Goal: Information Seeking & Learning: Learn about a topic

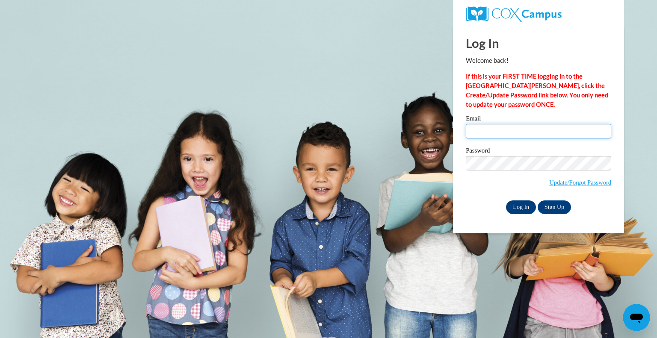
type input "fiegea@prescott.k12.wi.us"
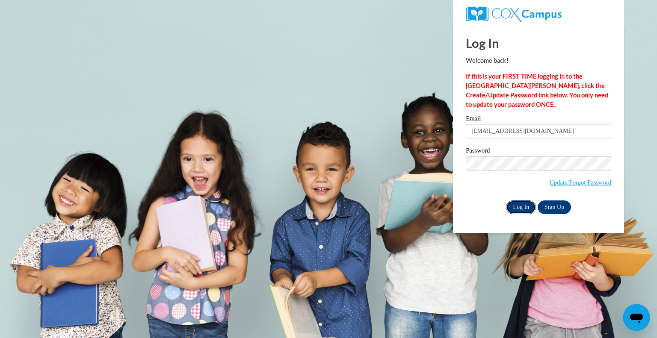
click at [527, 205] on input "Log In" at bounding box center [521, 208] width 30 height 14
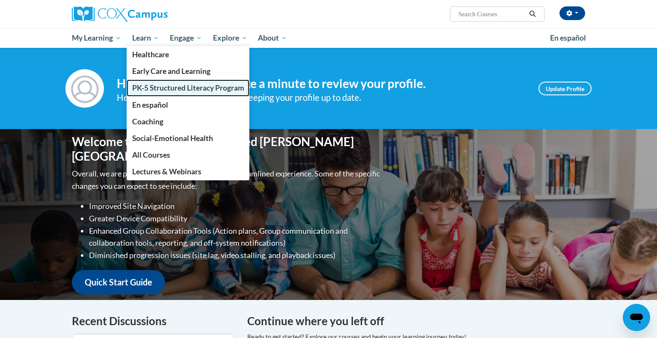
click at [177, 91] on span "PK-5 Structured Literacy Program" at bounding box center [188, 87] width 112 height 9
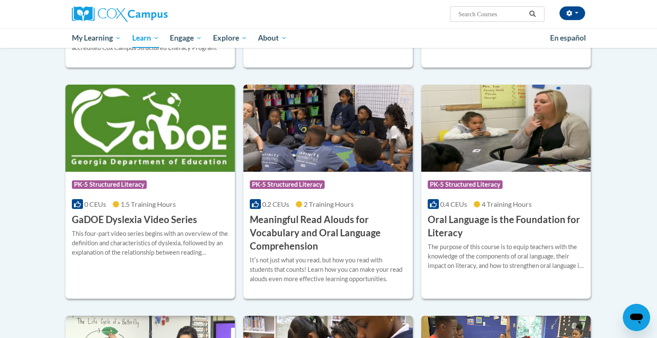
scroll to position [452, 0]
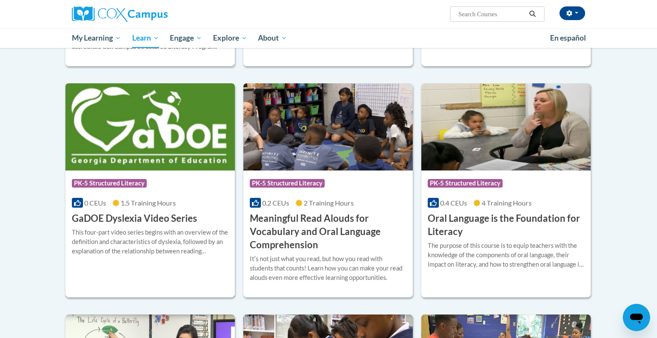
click at [143, 218] on h3 "GaDOE Dyslexia Video Series" at bounding box center [134, 218] width 125 height 13
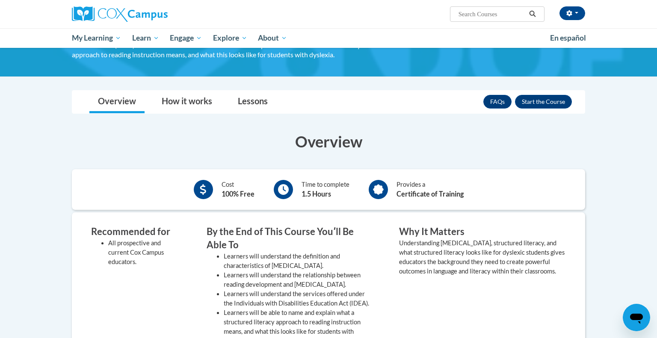
scroll to position [95, 0]
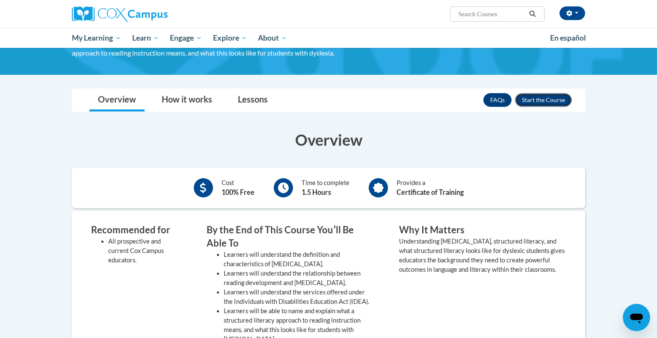
click at [553, 101] on button "Enroll" at bounding box center [543, 100] width 57 height 14
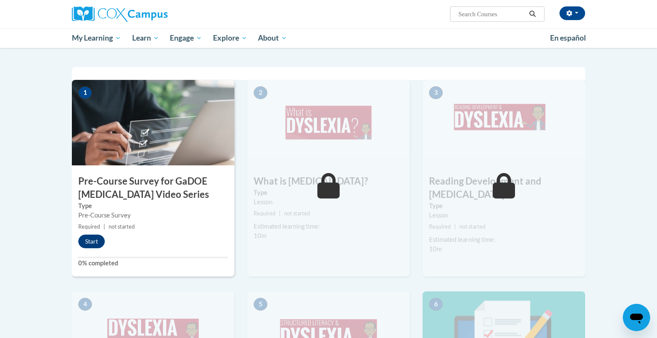
scroll to position [171, 0]
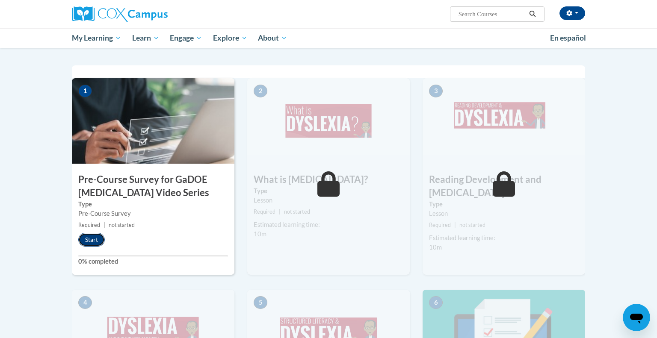
click at [95, 236] on button "Start" at bounding box center [91, 240] width 27 height 14
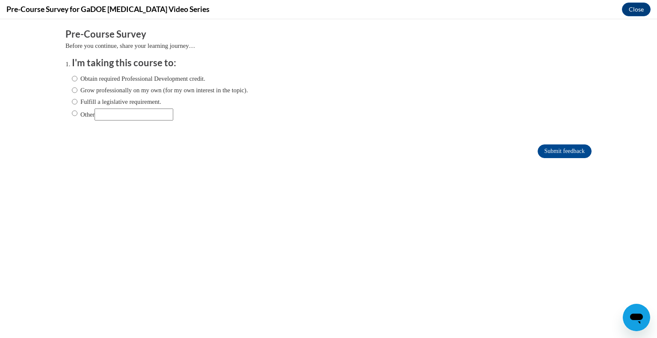
scroll to position [0, 0]
click at [75, 103] on input "Fulfill a legislative requirement." at bounding box center [75, 101] width 6 height 9
radio input "true"
click at [565, 151] on input "Submit feedback" at bounding box center [565, 152] width 54 height 14
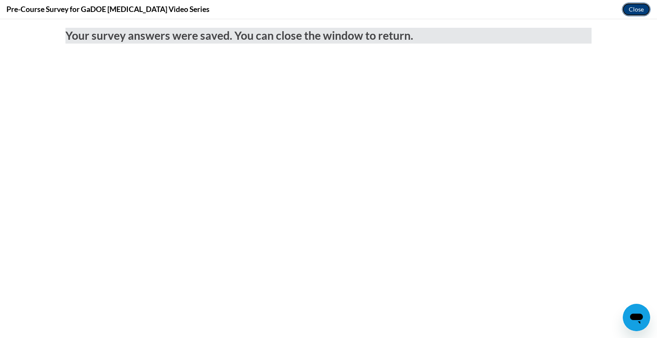
click at [641, 12] on button "Close" at bounding box center [636, 10] width 29 height 14
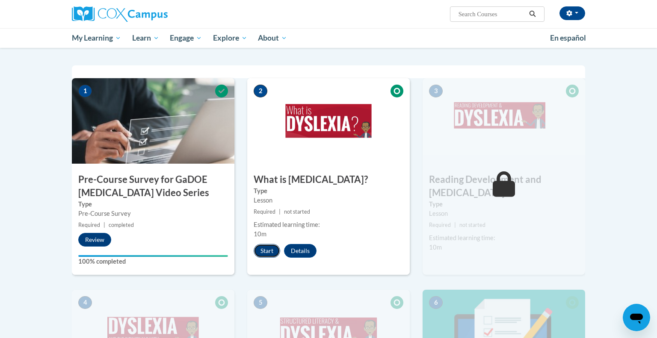
click at [269, 248] on button "Start" at bounding box center [267, 251] width 27 height 14
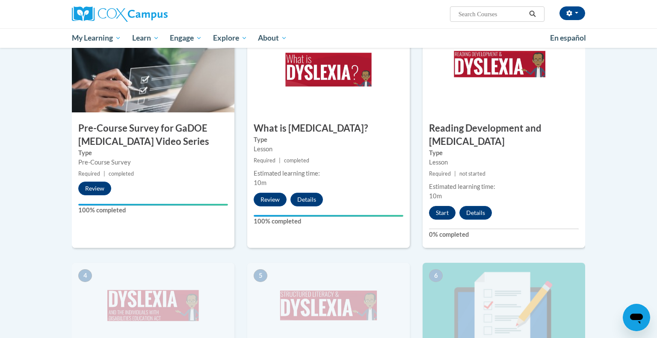
scroll to position [220, 0]
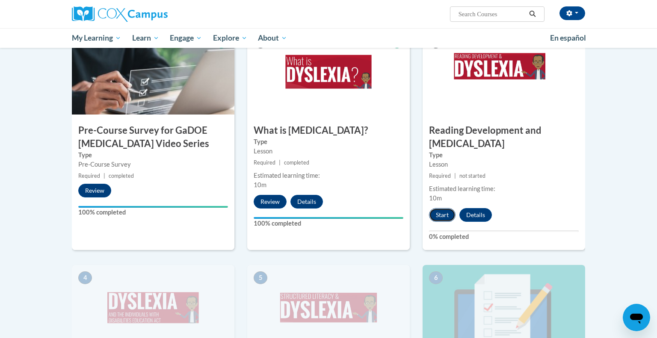
click at [445, 208] on button "Start" at bounding box center [442, 215] width 27 height 14
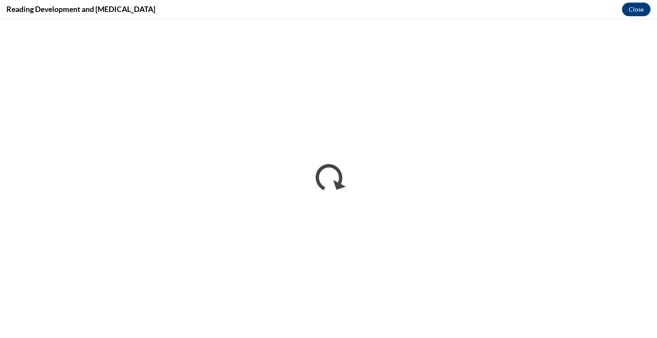
scroll to position [0, 0]
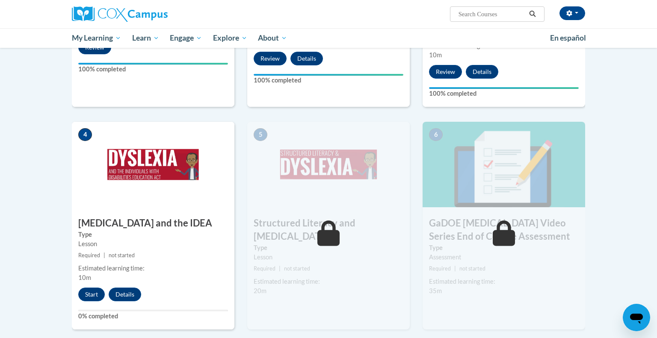
scroll to position [358, 0]
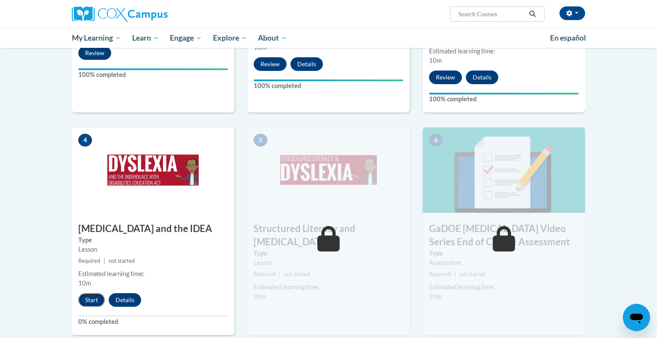
click at [88, 294] on button "Start" at bounding box center [91, 301] width 27 height 14
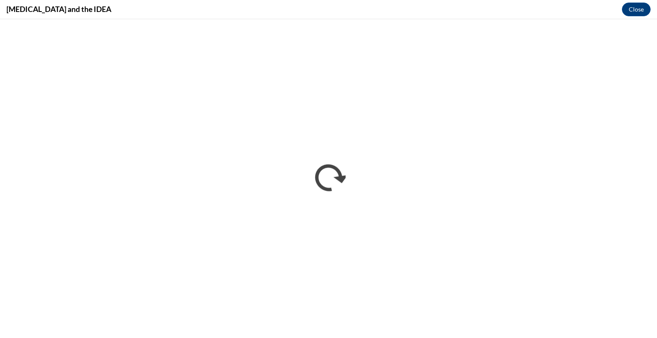
scroll to position [0, 0]
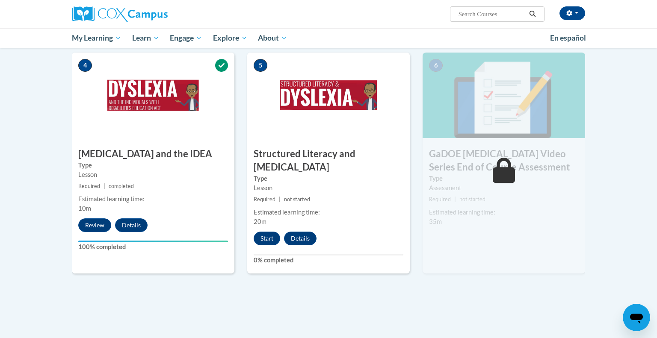
scroll to position [445, 0]
